Goal: Task Accomplishment & Management: Manage account settings

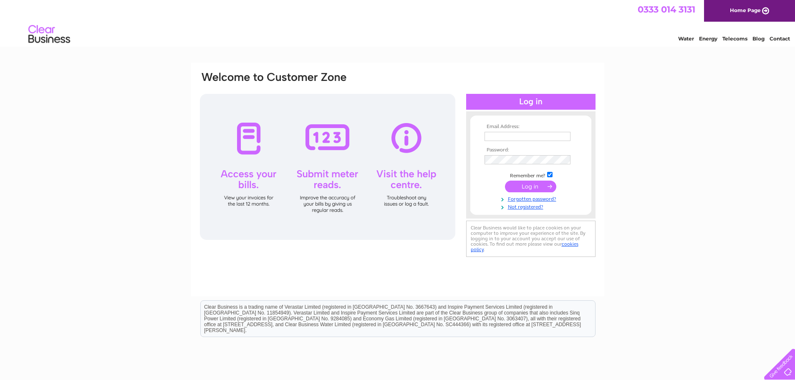
click at [497, 129] on th "Email Address:" at bounding box center [530, 127] width 97 height 6
click at [497, 132] on input "text" at bounding box center [527, 137] width 87 height 10
type input "info@kaygaragedoors.co.uk"
click at [527, 185] on input "submit" at bounding box center [530, 187] width 51 height 12
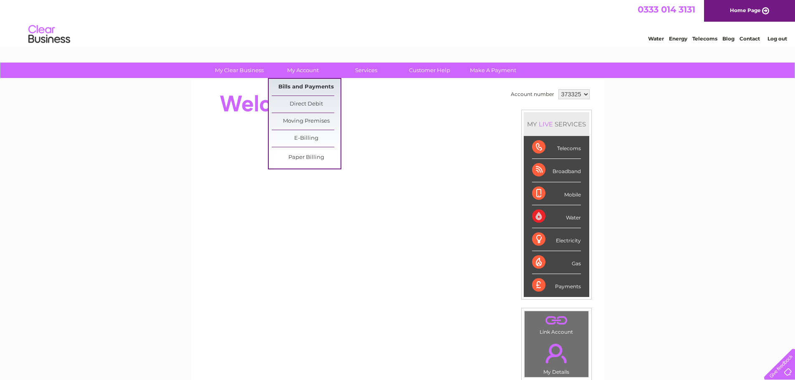
click at [300, 85] on link "Bills and Payments" at bounding box center [306, 87] width 69 height 17
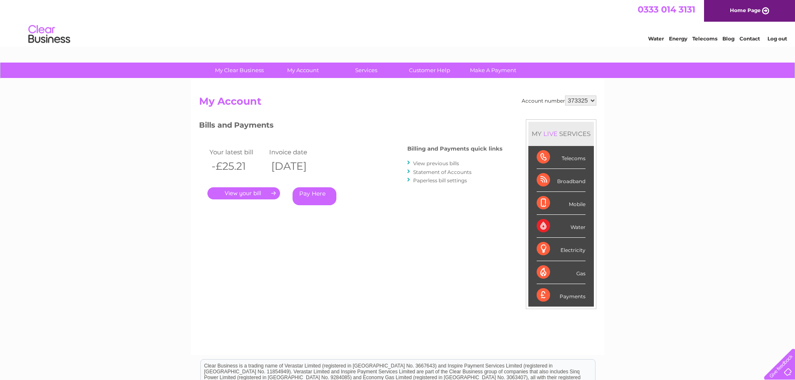
click at [252, 193] on link "." at bounding box center [243, 193] width 73 height 12
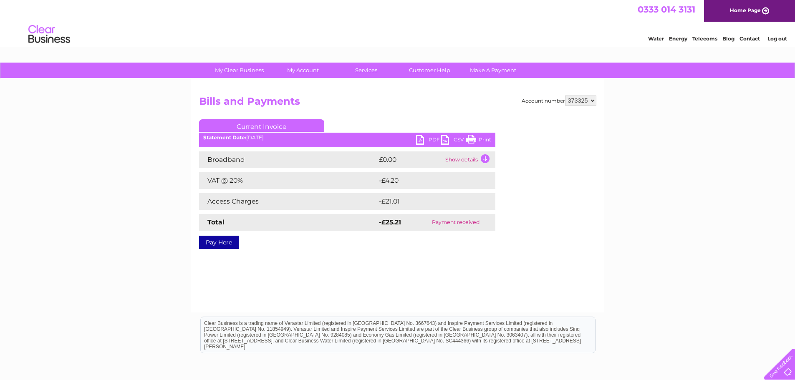
click at [433, 139] on link "PDF" at bounding box center [428, 141] width 25 height 12
click at [583, 98] on select "373325 914200" at bounding box center [580, 101] width 31 height 10
click at [565, 96] on select "373325 914200" at bounding box center [580, 101] width 31 height 10
click at [580, 103] on select "373325 914200" at bounding box center [580, 101] width 31 height 10
select select "914200"
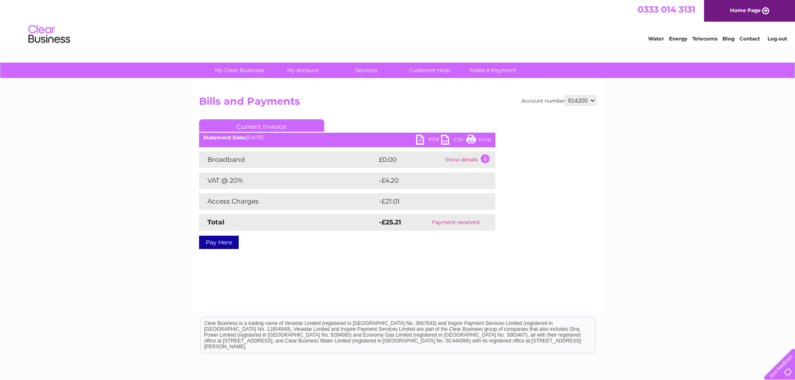
click at [565, 96] on select "373325 914200" at bounding box center [580, 101] width 31 height 10
click at [436, 139] on link "PDF" at bounding box center [428, 141] width 25 height 12
